Goal: Information Seeking & Learning: Learn about a topic

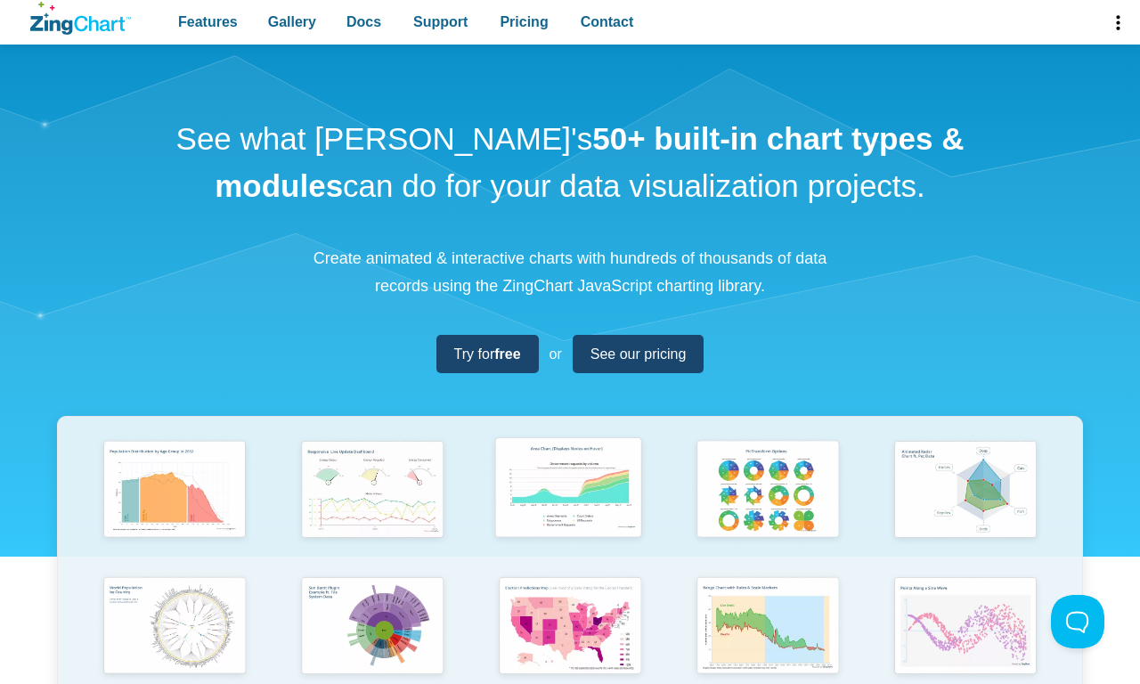
click at [570, 502] on img "App Content" at bounding box center [568, 489] width 163 height 116
